Goal: Entertainment & Leisure: Consume media (video, audio)

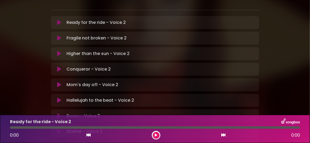
scroll to position [134, 0]
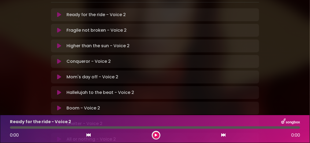
click at [59, 121] on icon at bounding box center [59, 123] width 4 height 5
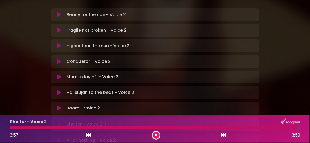
click at [155, 134] on icon at bounding box center [156, 134] width 2 height 3
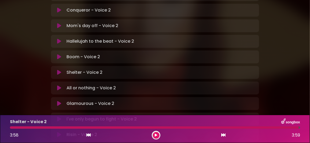
scroll to position [187, 0]
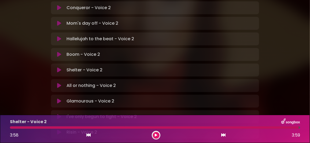
click at [62, 83] on button at bounding box center [59, 85] width 10 height 5
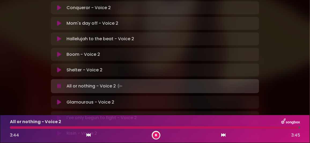
click at [155, 134] on icon at bounding box center [156, 134] width 2 height 3
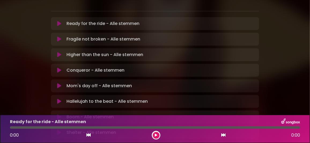
scroll to position [160, 0]
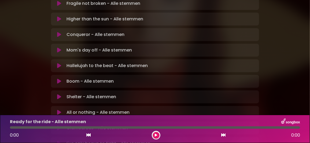
click at [59, 94] on icon at bounding box center [59, 96] width 4 height 5
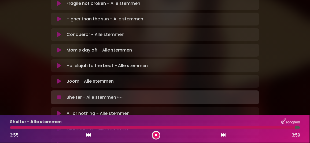
click at [155, 134] on icon at bounding box center [156, 134] width 2 height 3
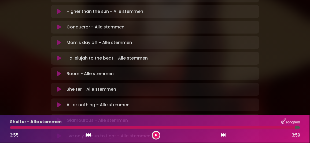
scroll to position [126, 0]
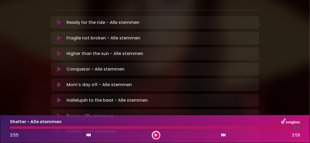
click at [156, 135] on icon at bounding box center [156, 134] width 2 height 3
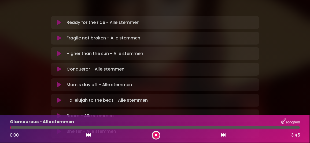
click at [156, 135] on icon at bounding box center [156, 134] width 2 height 3
click at [156, 134] on icon at bounding box center [156, 134] width 2 height 3
click at [219, 117] on div "Glamourous - Alle stemmen 0:02 3:45" at bounding box center [155, 129] width 310 height 28
